Goal: Complete application form: Complete application form

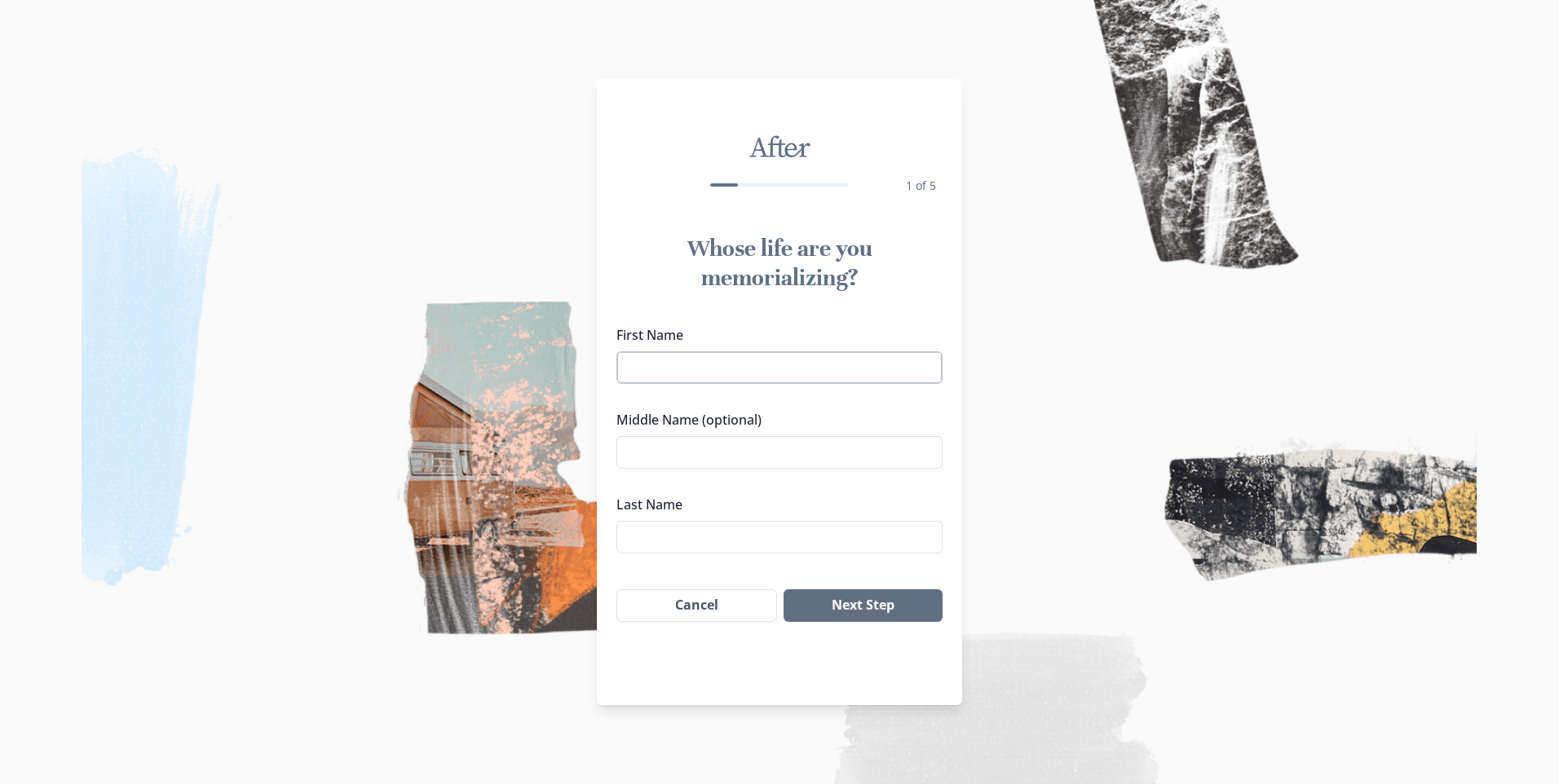
click at [697, 370] on input "First Name" at bounding box center [780, 368] width 326 height 33
type input "[PERSON_NAME]"
type input "X"
type input "[PERSON_NAME]"
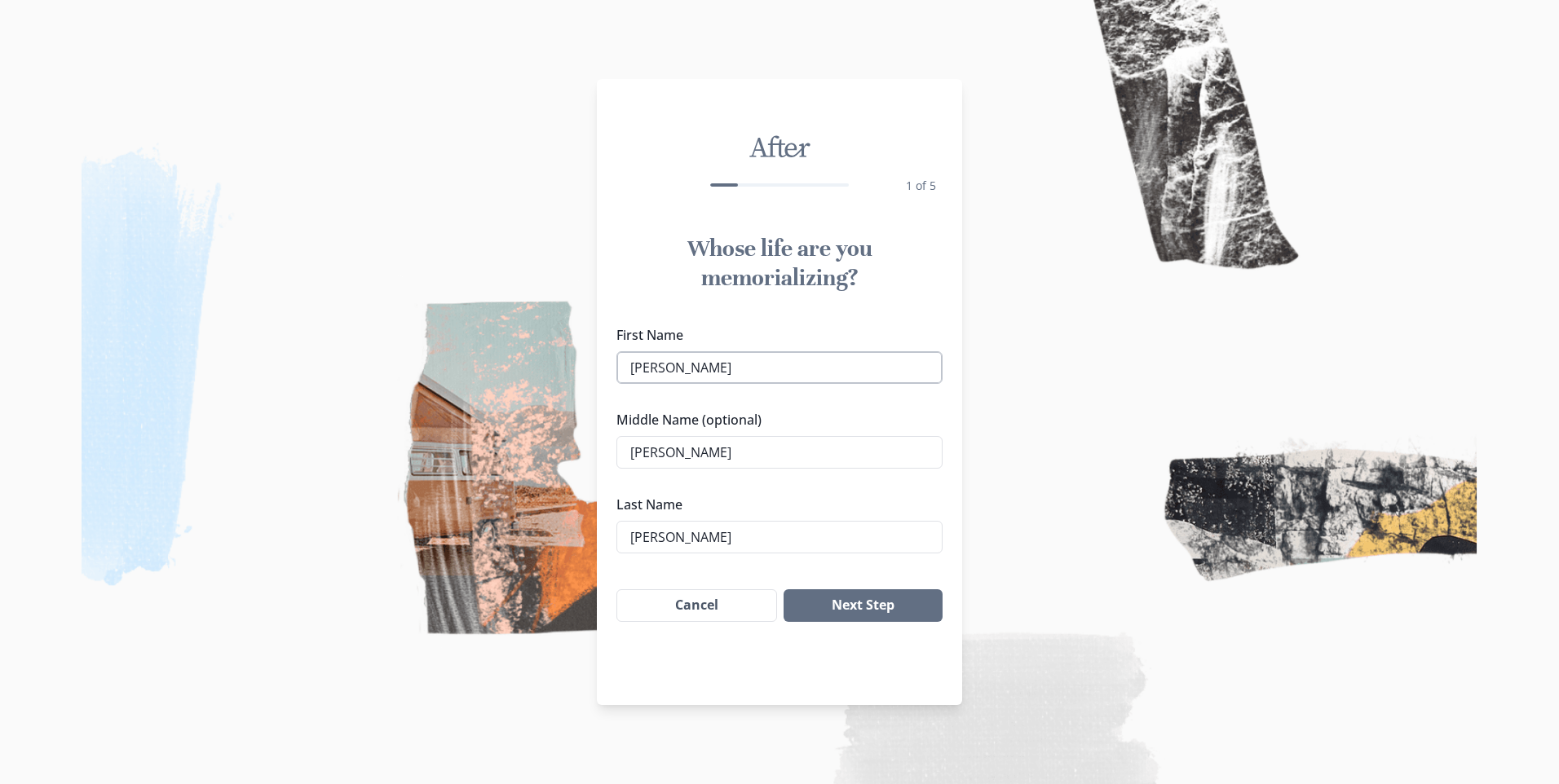
click button "Next Step" at bounding box center [863, 606] width 159 height 33
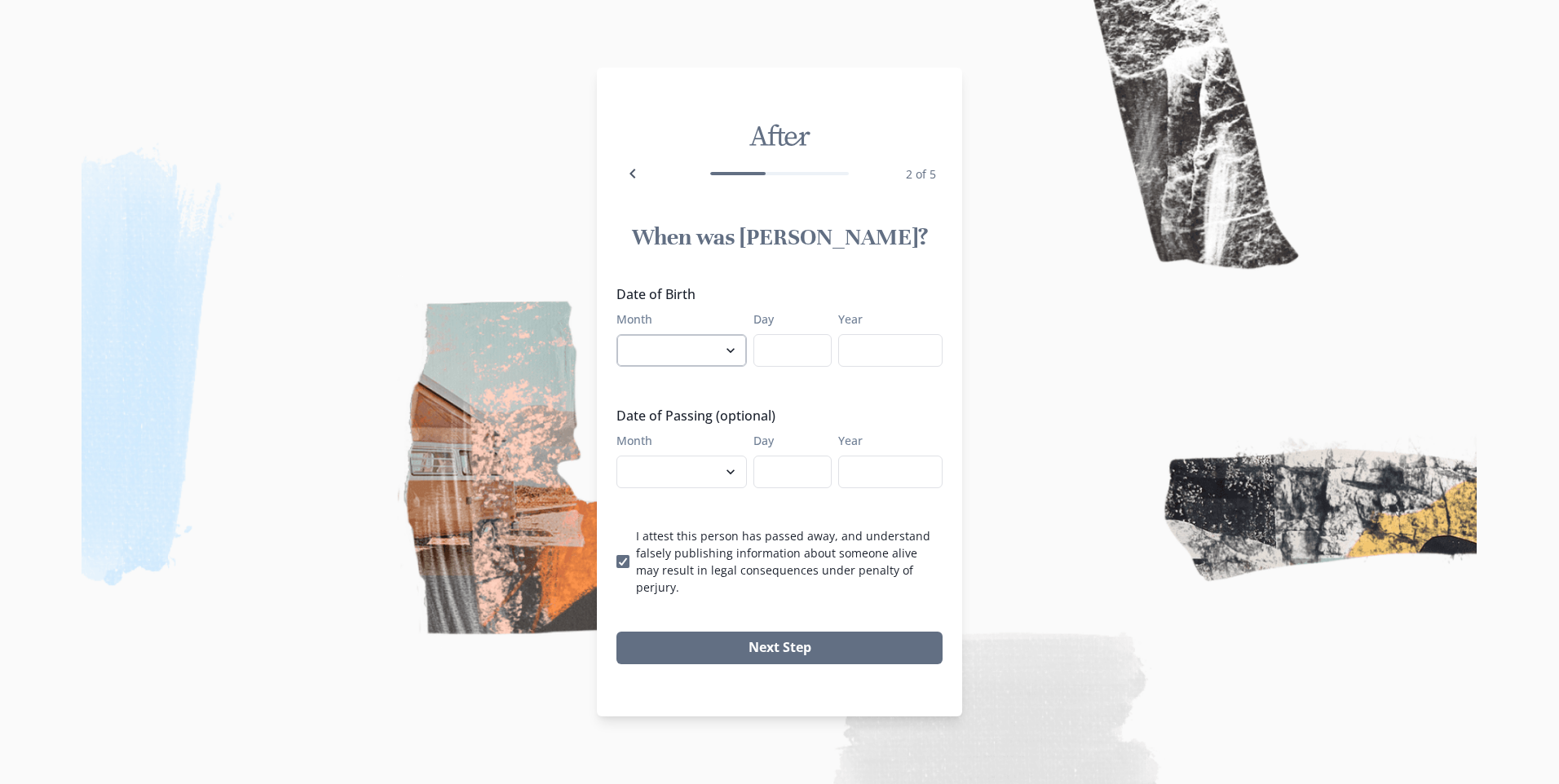
click at [697, 359] on select "January February March April May June July August September October November De…" at bounding box center [682, 351] width 131 height 33
select select "8"
click at [617, 342] on select "January February March April May June July August September October November De…" at bounding box center [682, 351] width 131 height 33
click at [787, 345] on input "Day" at bounding box center [792, 351] width 78 height 33
type input "07"
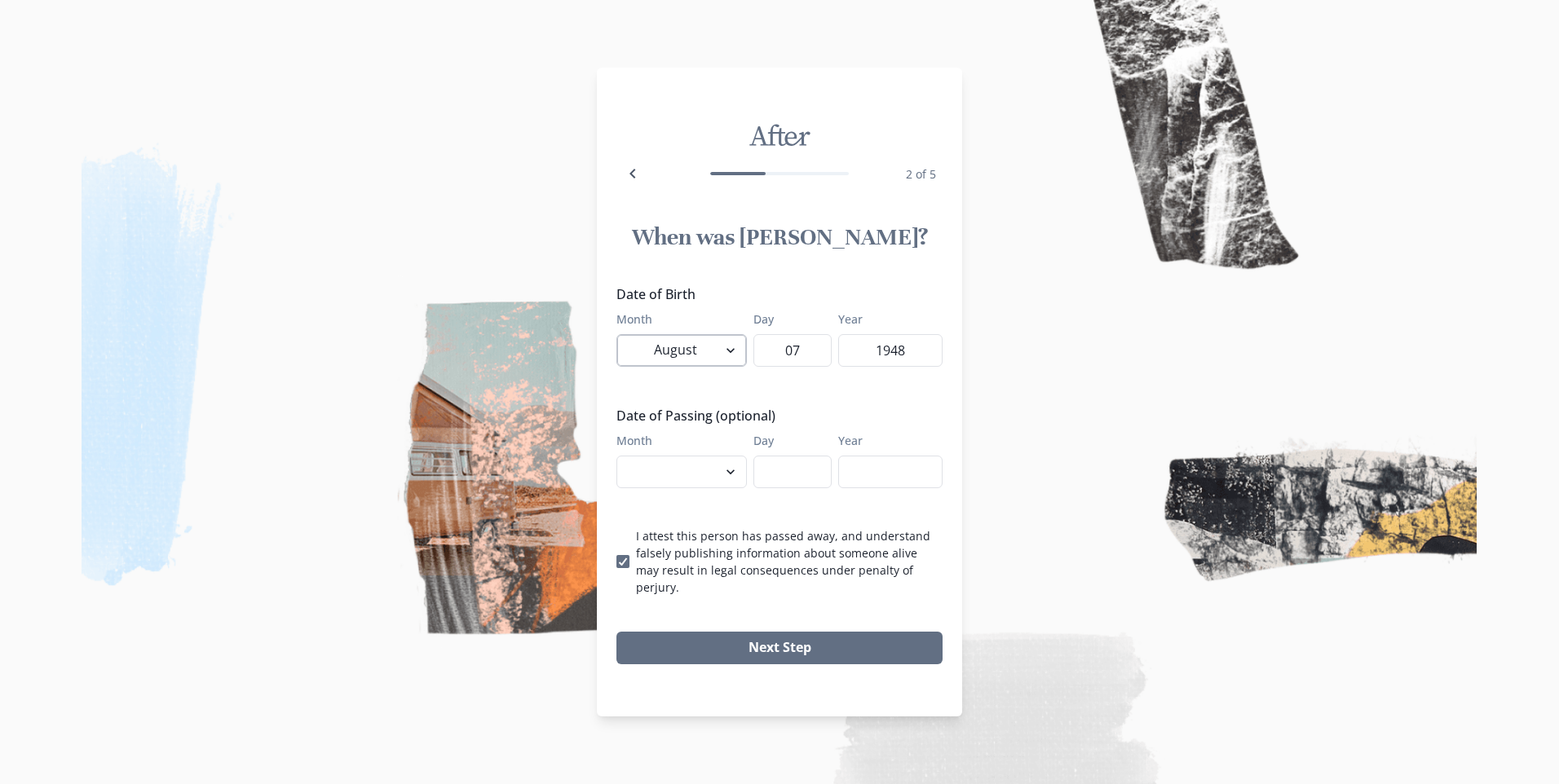
type input "1948"
click at [715, 488] on select "January February March April May June July August September October November De…" at bounding box center [682, 472] width 131 height 33
select select "9"
click at [617, 464] on select "January February March April May June July August September October November De…" at bounding box center [682, 472] width 131 height 33
click at [772, 484] on input "Day" at bounding box center [792, 472] width 78 height 33
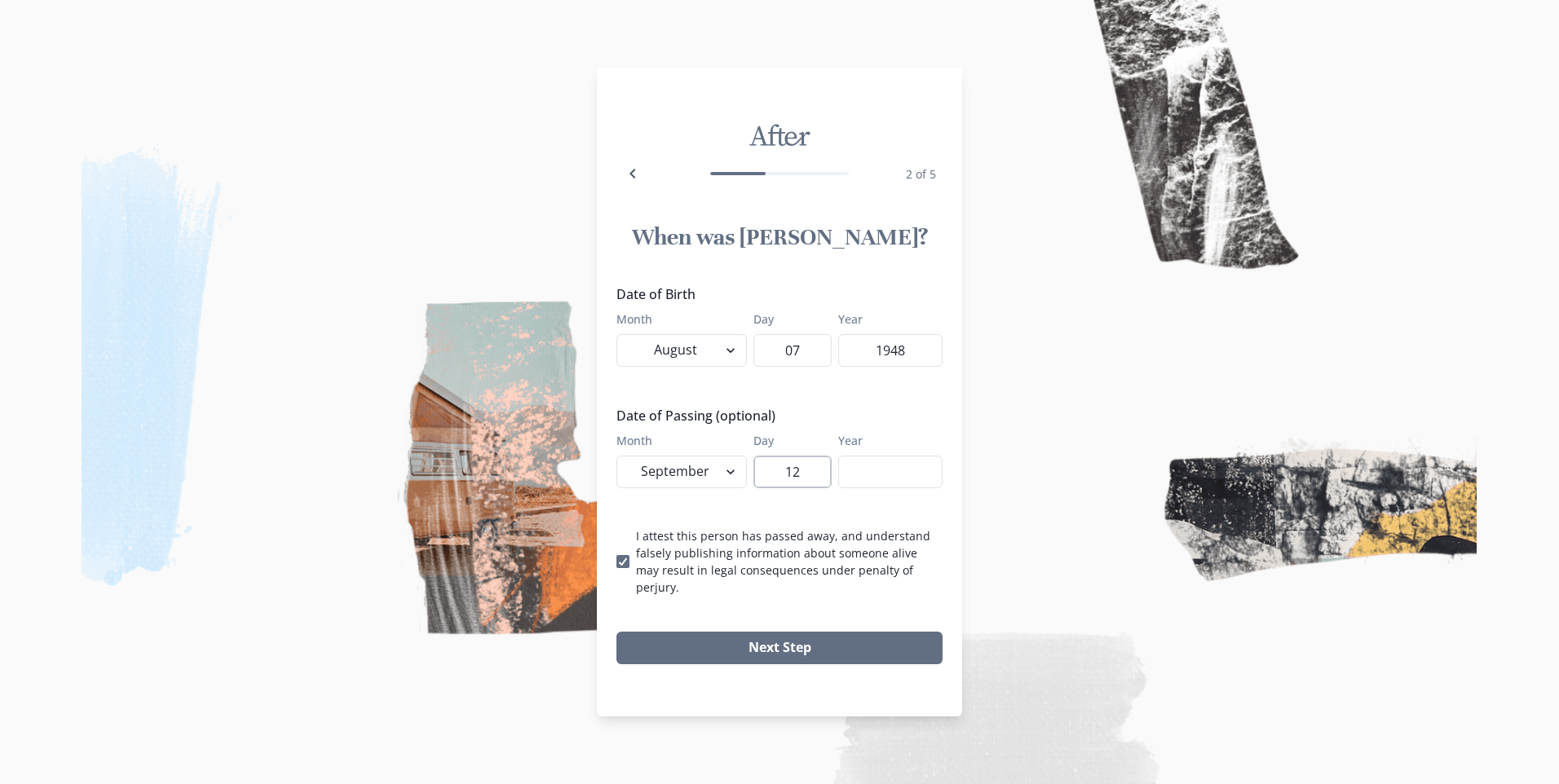
type input "12"
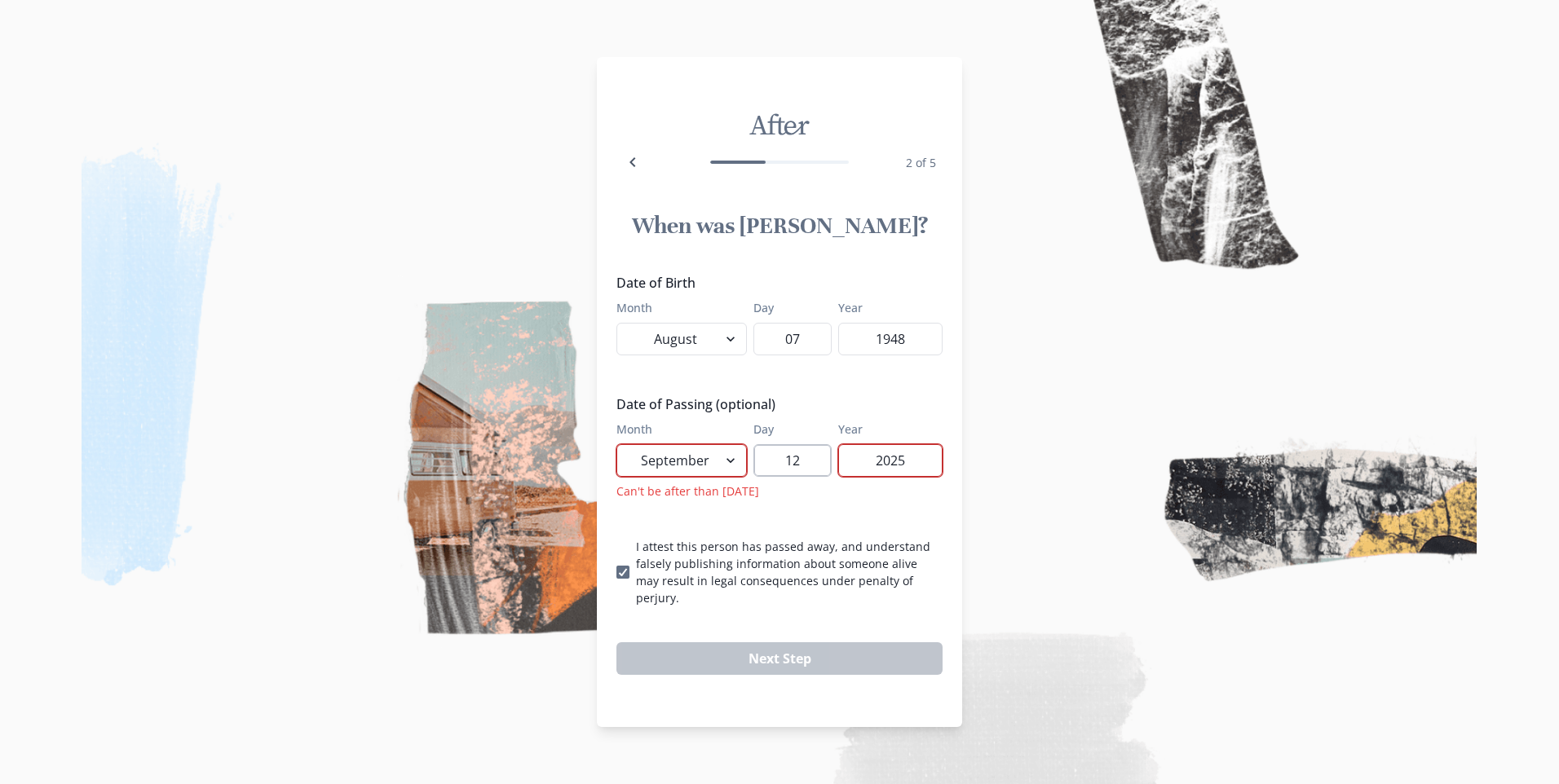
type input "2025"
